Goal: Navigation & Orientation: Find specific page/section

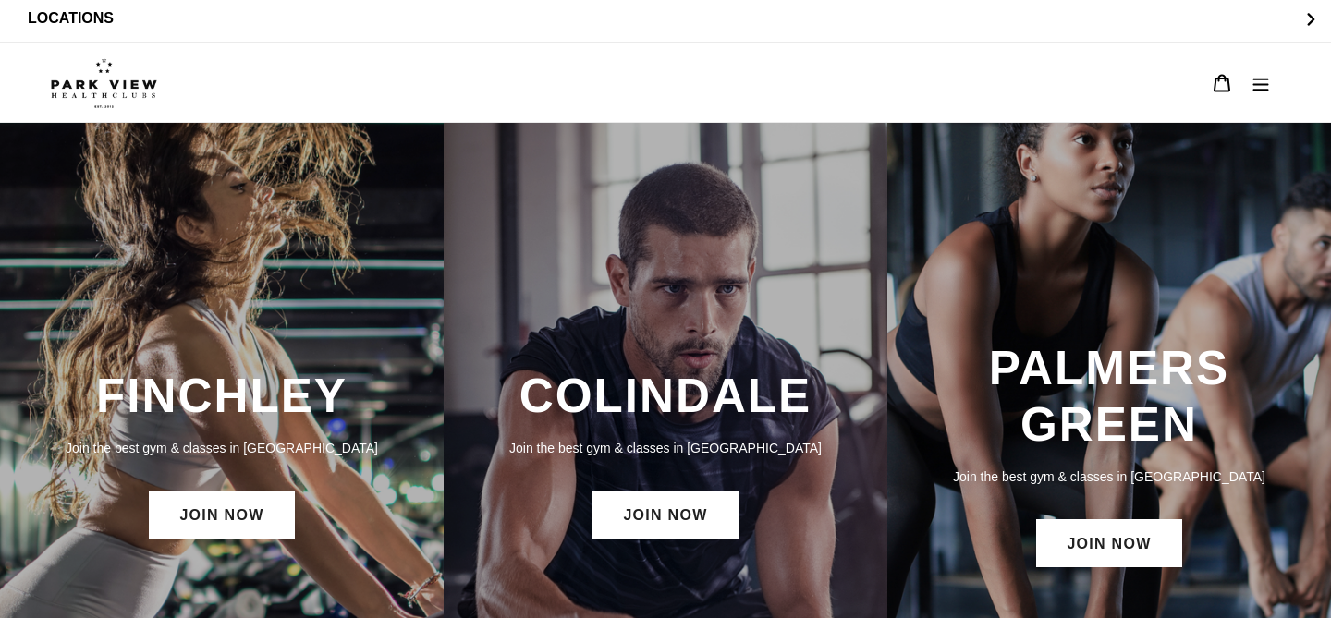
click at [1266, 74] on icon "Menu" at bounding box center [1260, 83] width 18 height 18
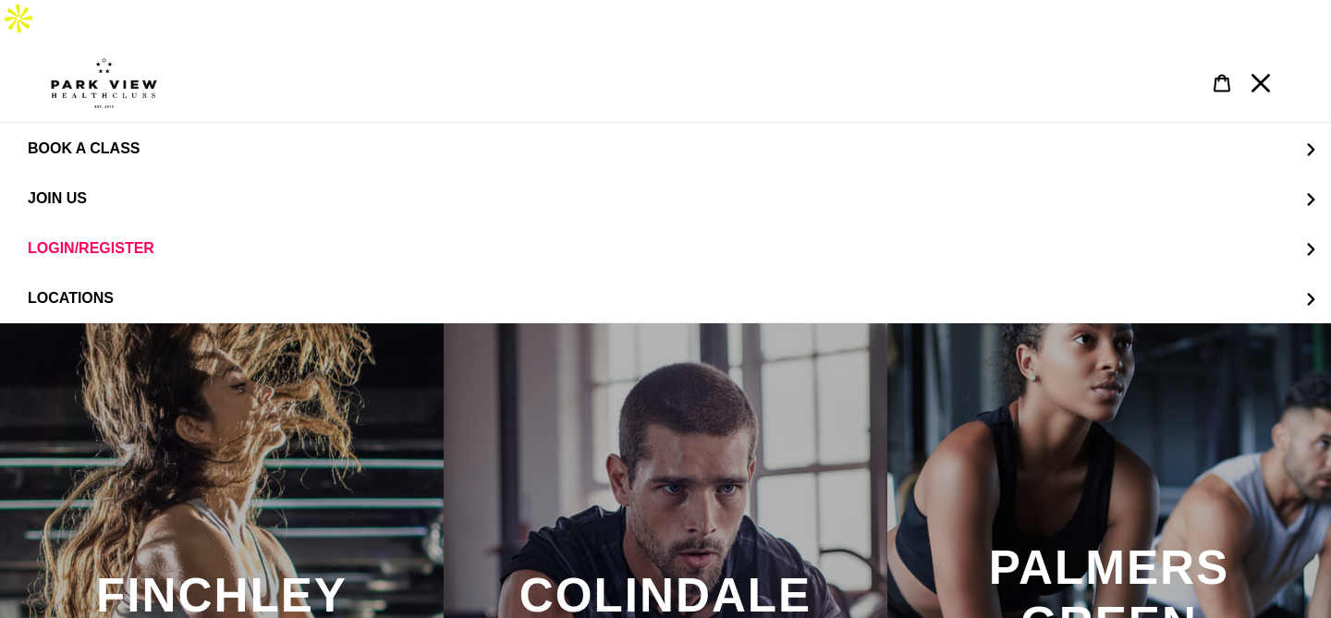
click at [104, 43] on div at bounding box center [649, 82] width 1197 height 79
click at [108, 57] on img at bounding box center [104, 83] width 106 height 52
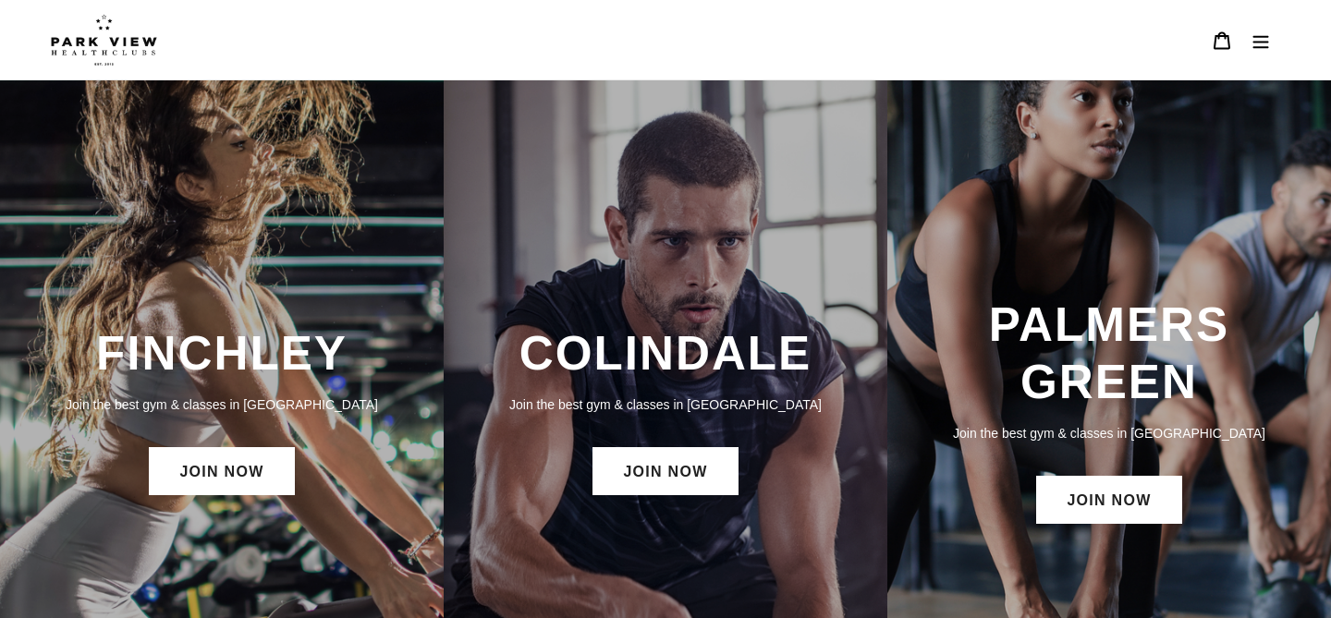
click at [675, 408] on p "Join the best gym & classes in [GEOGRAPHIC_DATA]" at bounding box center [665, 405] width 407 height 20
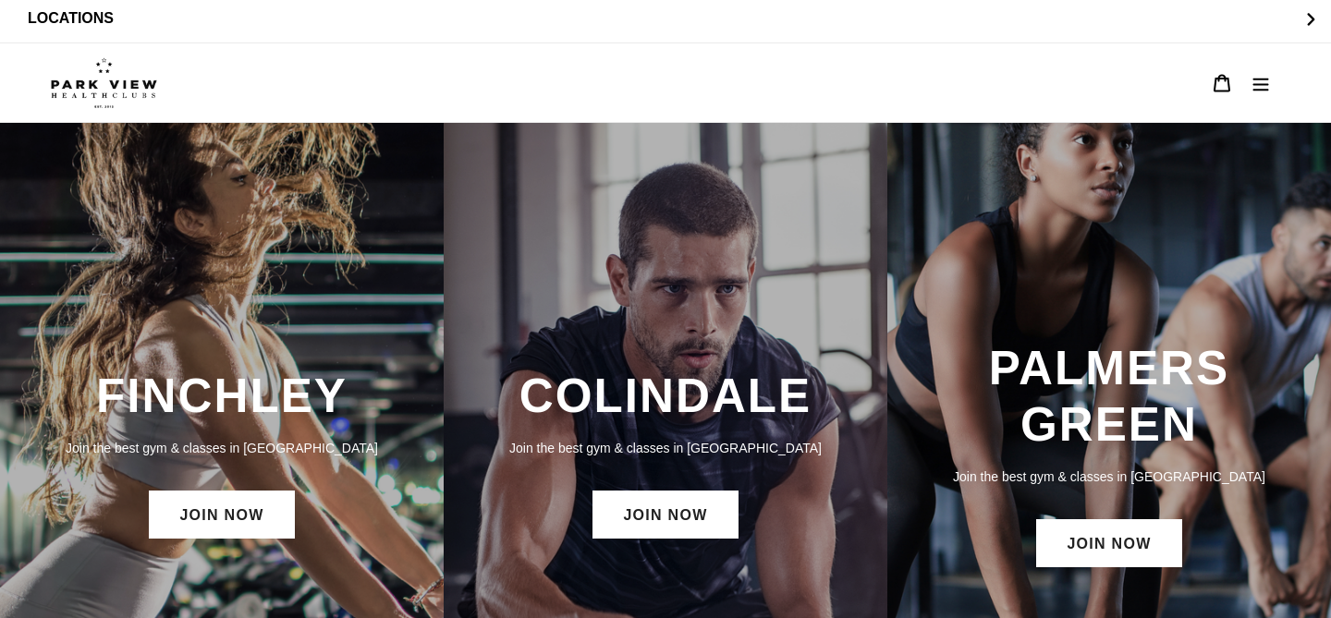
click at [197, 391] on div "FINCHLEY Join the best gym & classes in London JOIN NOW" at bounding box center [222, 455] width 444 height 193
click at [201, 368] on h3 "FINCHLEY" at bounding box center [221, 396] width 407 height 56
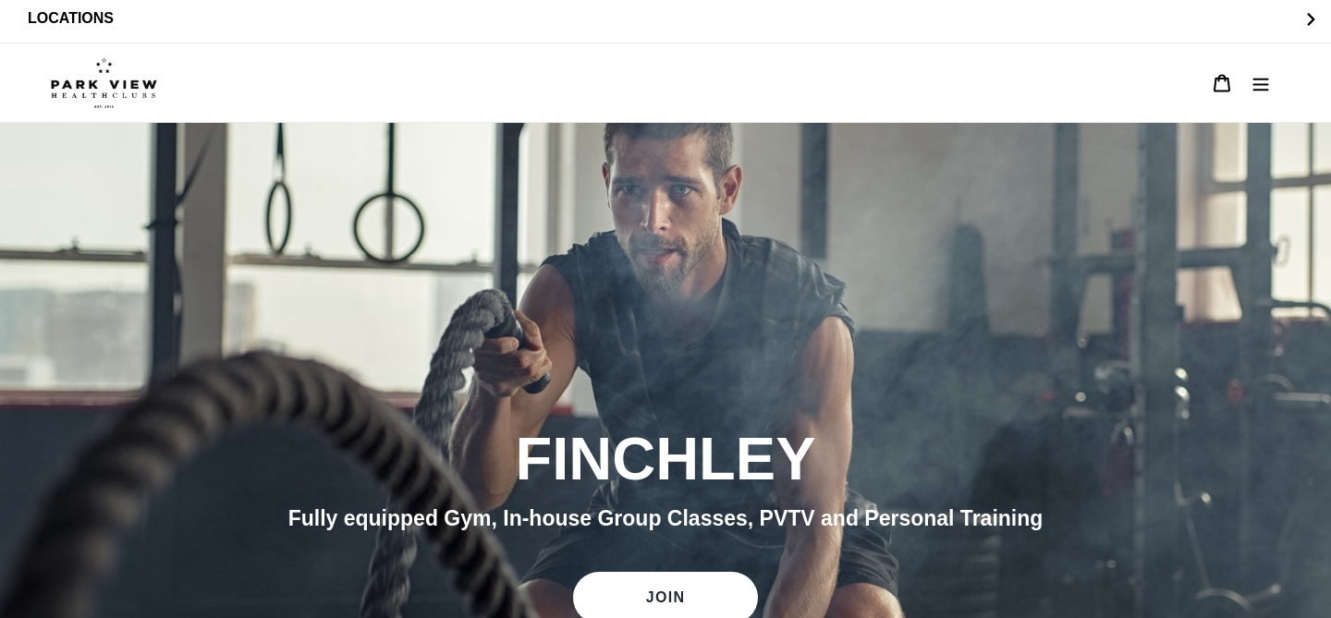
click at [1260, 74] on icon "Menu" at bounding box center [1260, 83] width 18 height 18
